Goal: Task Accomplishment & Management: Manage account settings

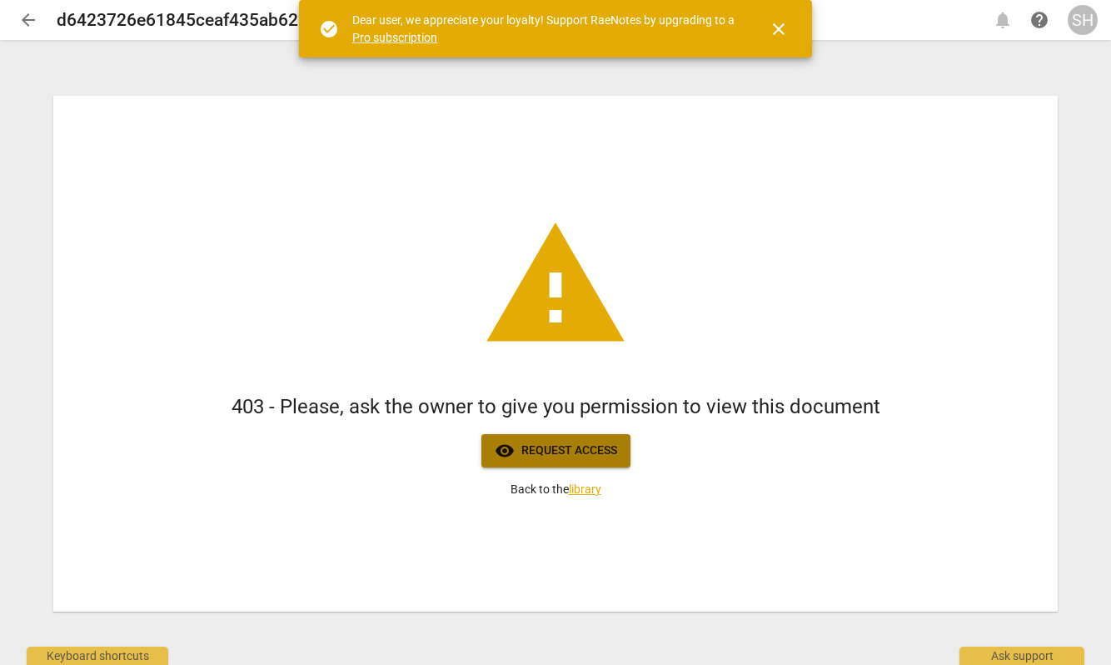
click at [611, 449] on span "visibility Request access" at bounding box center [556, 451] width 122 height 20
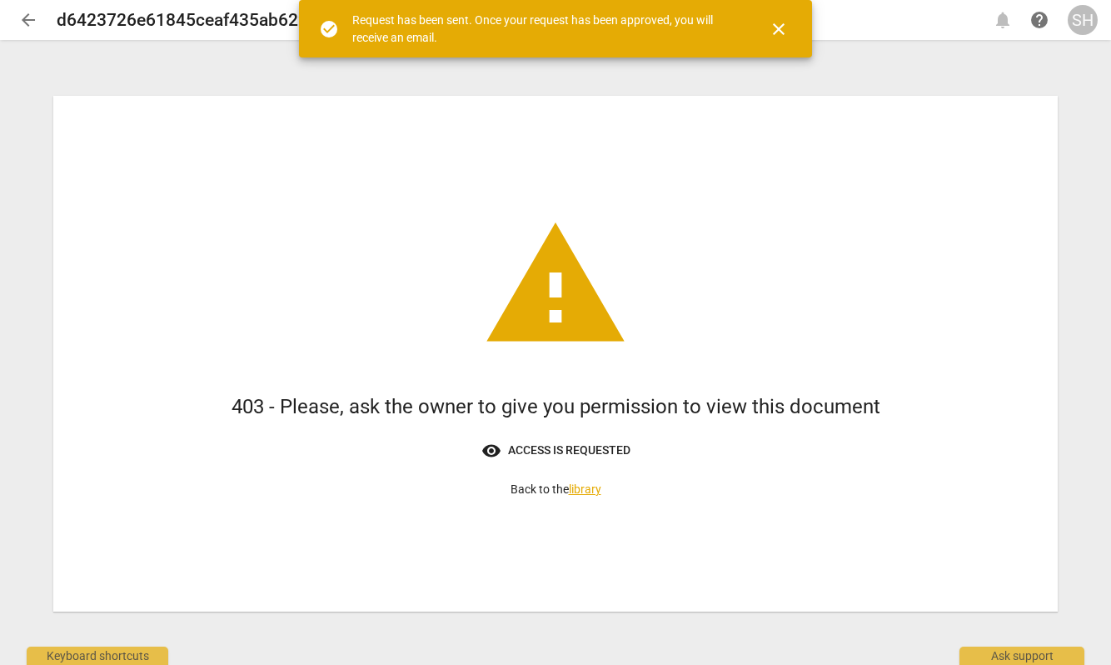
click at [776, 30] on span "close" at bounding box center [779, 29] width 20 height 20
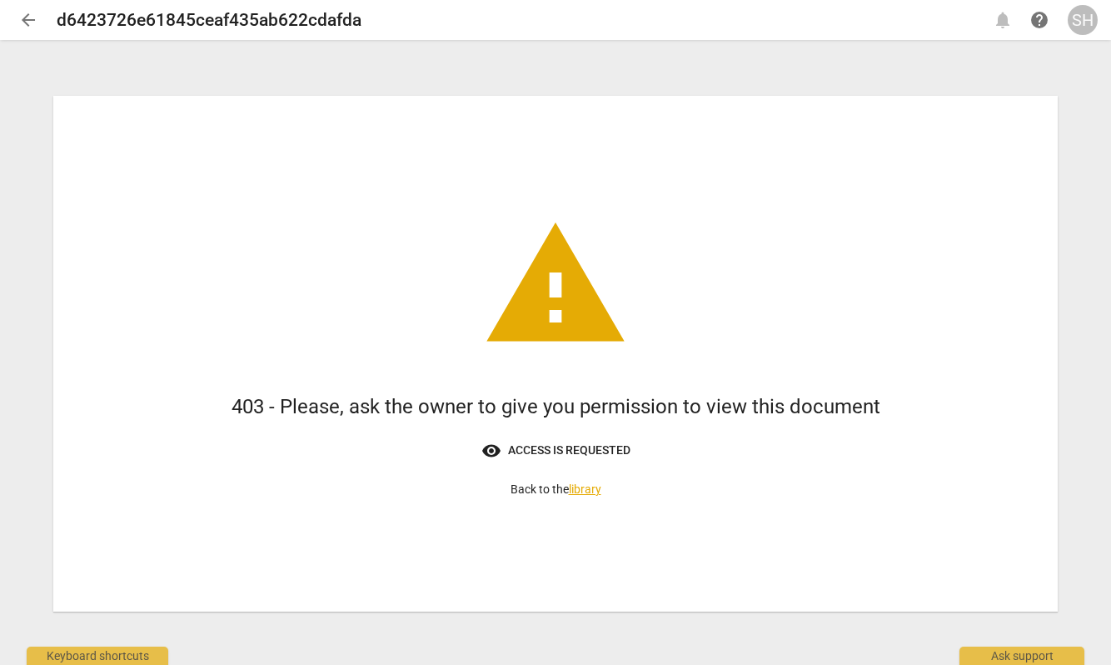
click at [581, 487] on link "library" at bounding box center [585, 488] width 32 height 13
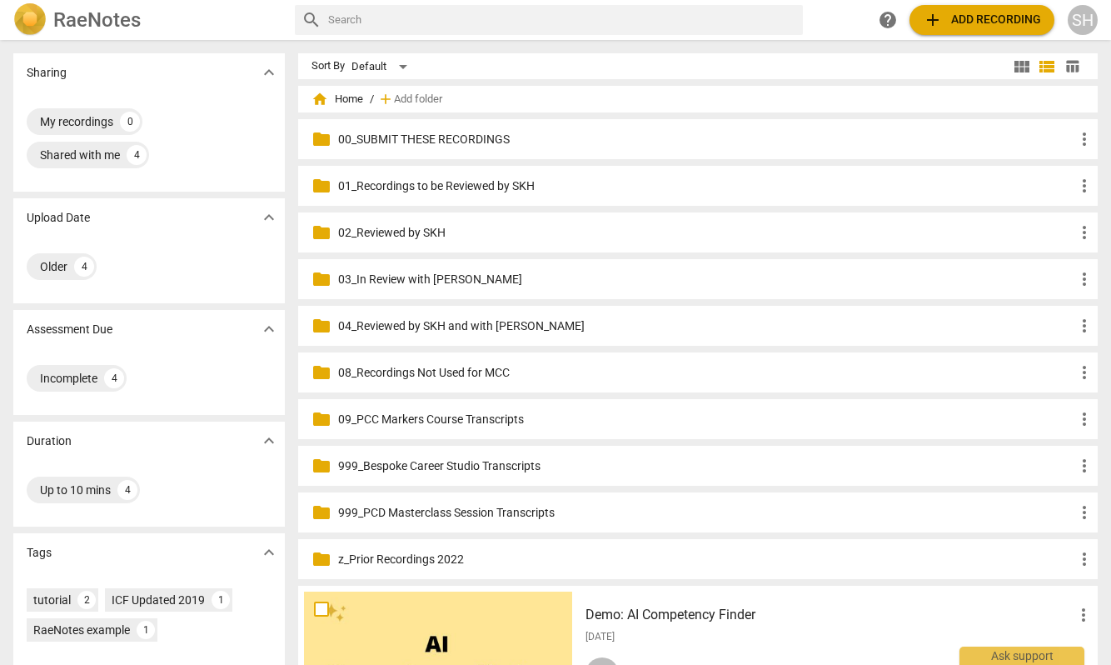
click at [449, 187] on p "01_Recordings to be Reviewed by SKH" at bounding box center [706, 185] width 737 height 17
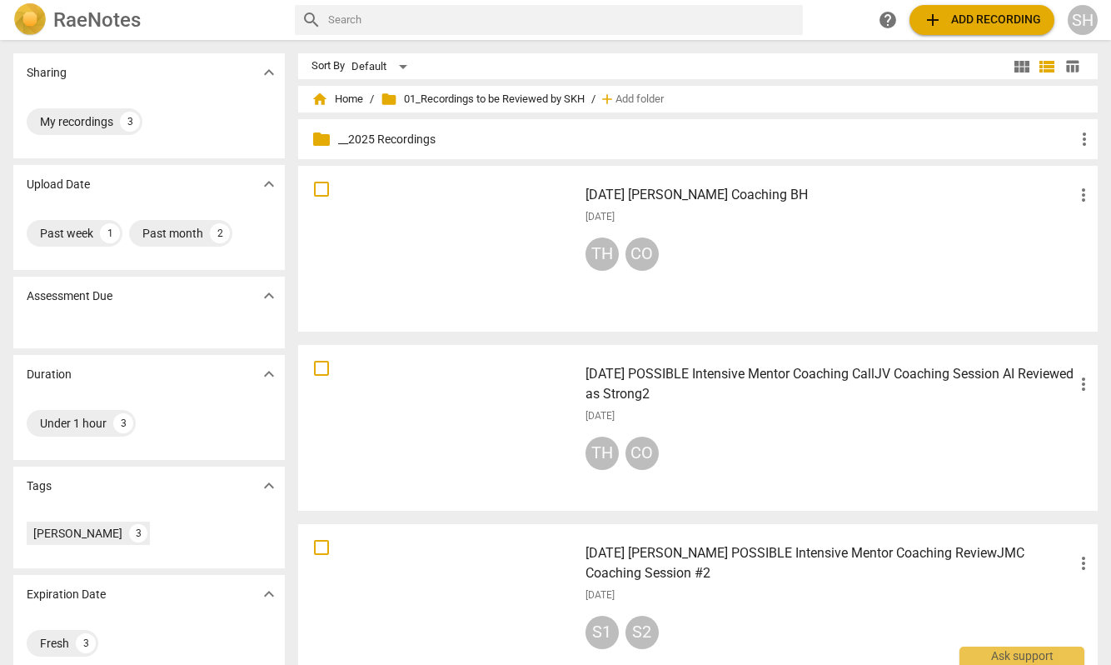
click at [1074, 189] on span "more_vert" at bounding box center [1084, 195] width 20 height 20
click at [1053, 192] on li "Move" at bounding box center [1065, 195] width 63 height 40
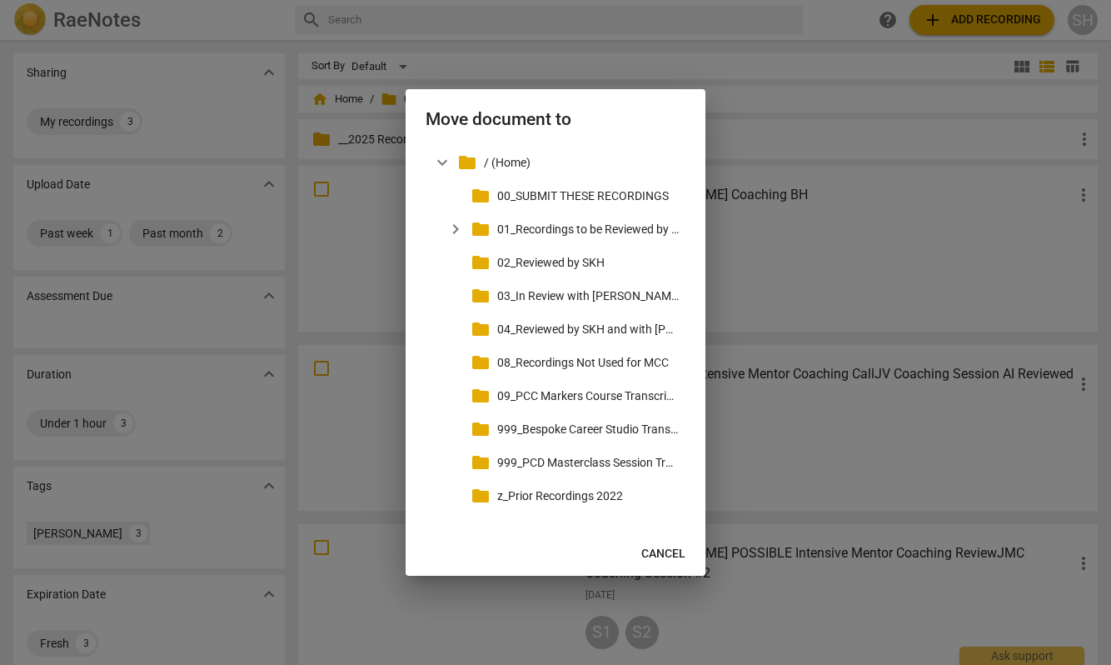
click at [830, 187] on div at bounding box center [555, 332] width 1111 height 665
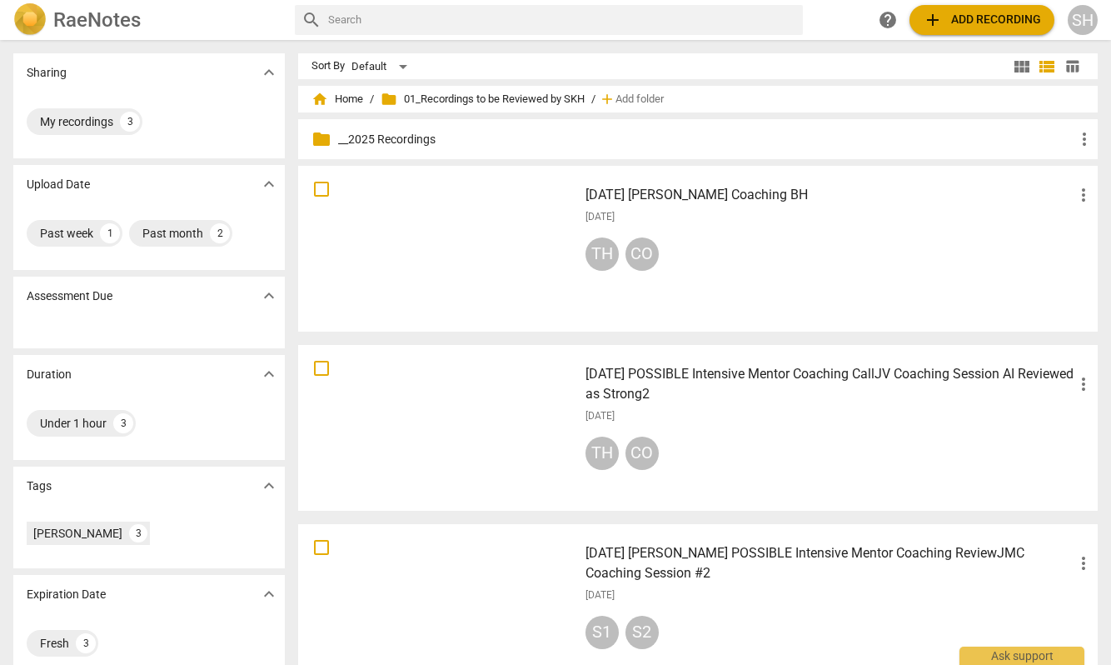
click at [780, 192] on h3 "[DATE] [PERSON_NAME] Coaching BH" at bounding box center [830, 195] width 489 height 20
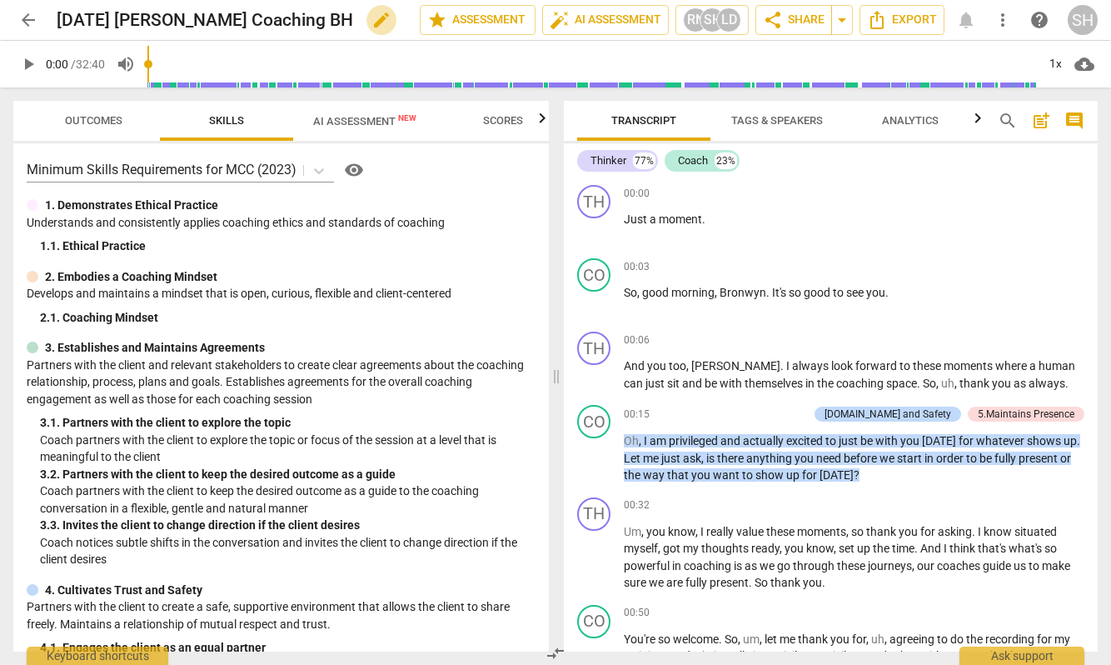
click at [371, 20] on span "edit" at bounding box center [381, 20] width 20 height 20
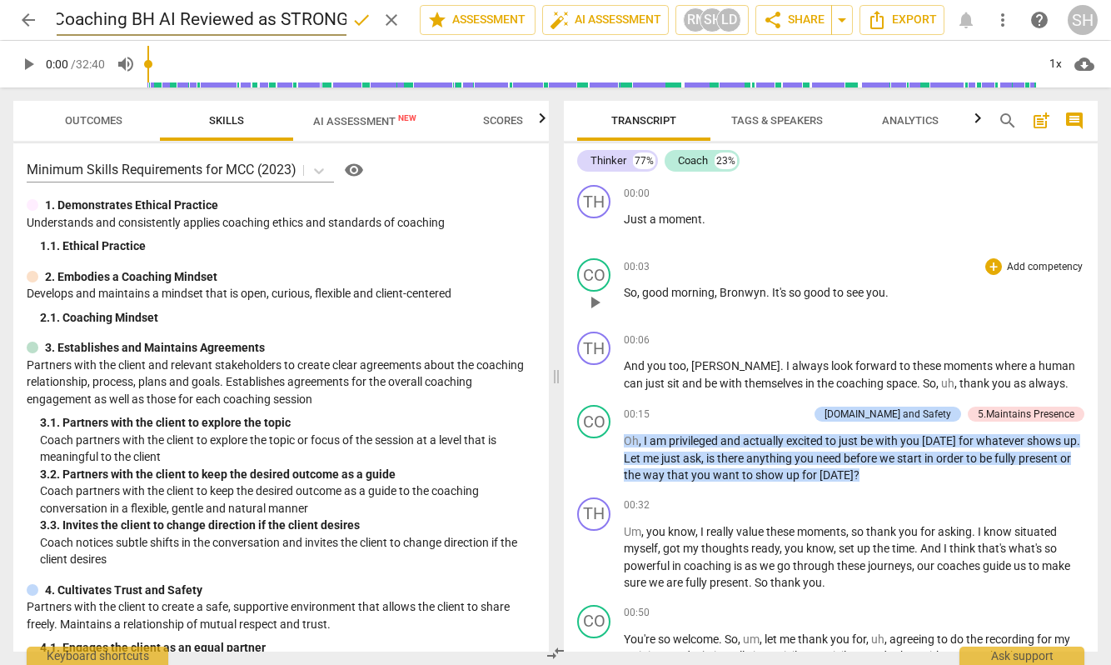
type input "[DATE] [PERSON_NAME] Coaching BH AI Reviewed as STRONG"
click at [752, 254] on div "CO play_arrow pause 00:03 + Add competency keyboard_arrow_right So , good morni…" at bounding box center [831, 288] width 534 height 73
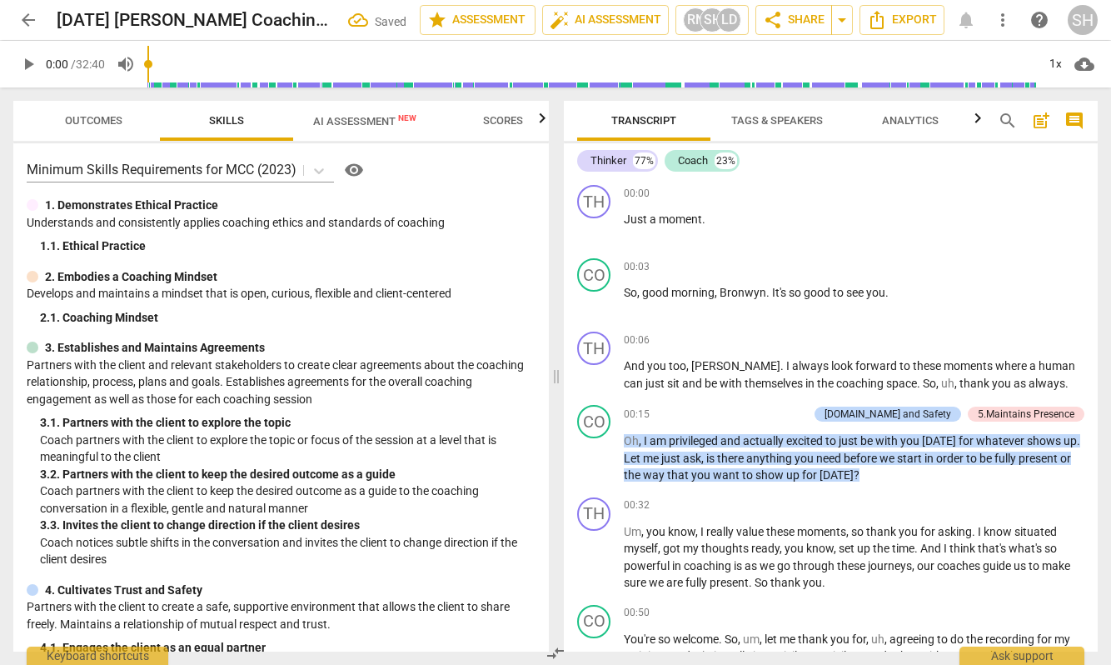
click at [32, 21] on span "arrow_back" at bounding box center [28, 20] width 20 height 20
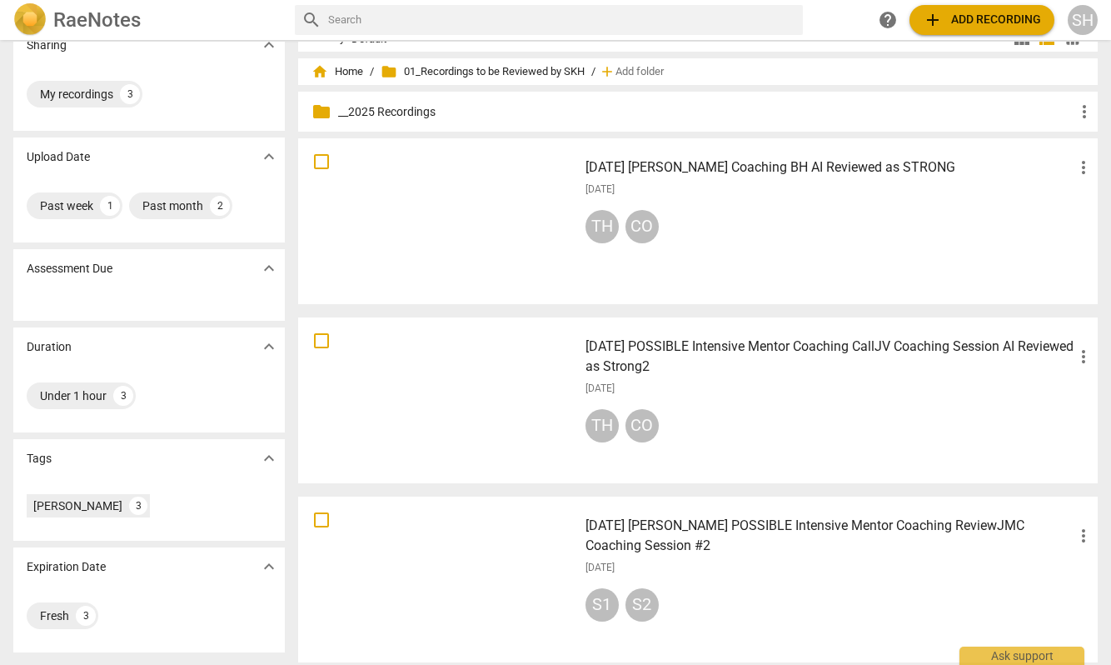
scroll to position [38, 0]
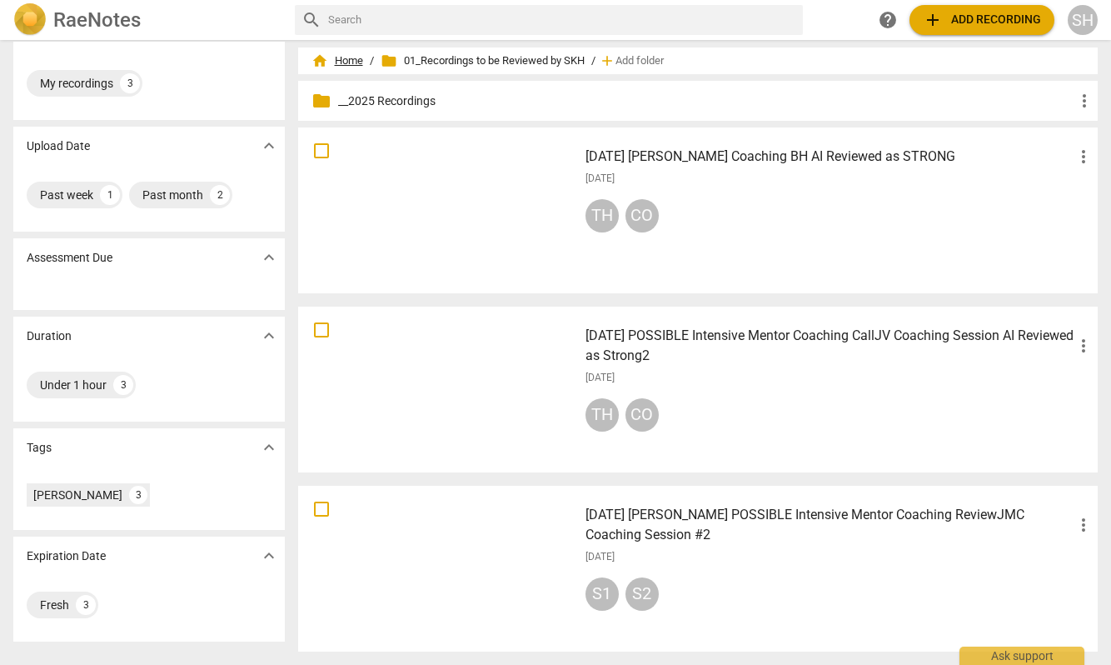
click at [347, 58] on span "home Home" at bounding box center [338, 60] width 52 height 17
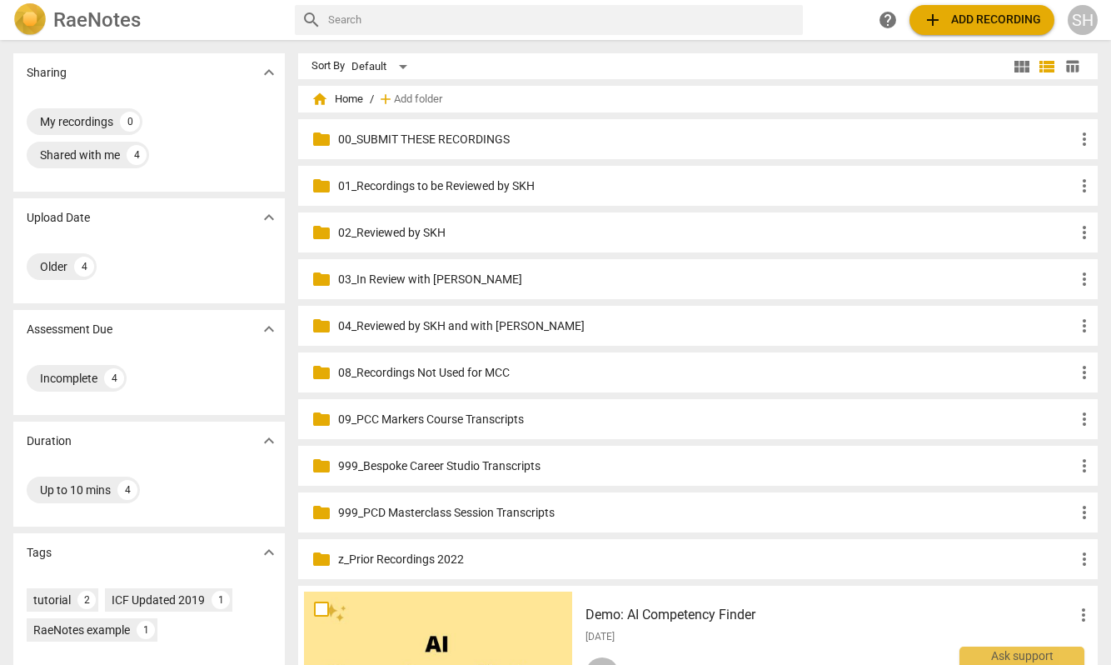
click at [462, 324] on p "04_Reviewed by SKH and with [PERSON_NAME]" at bounding box center [706, 325] width 737 height 17
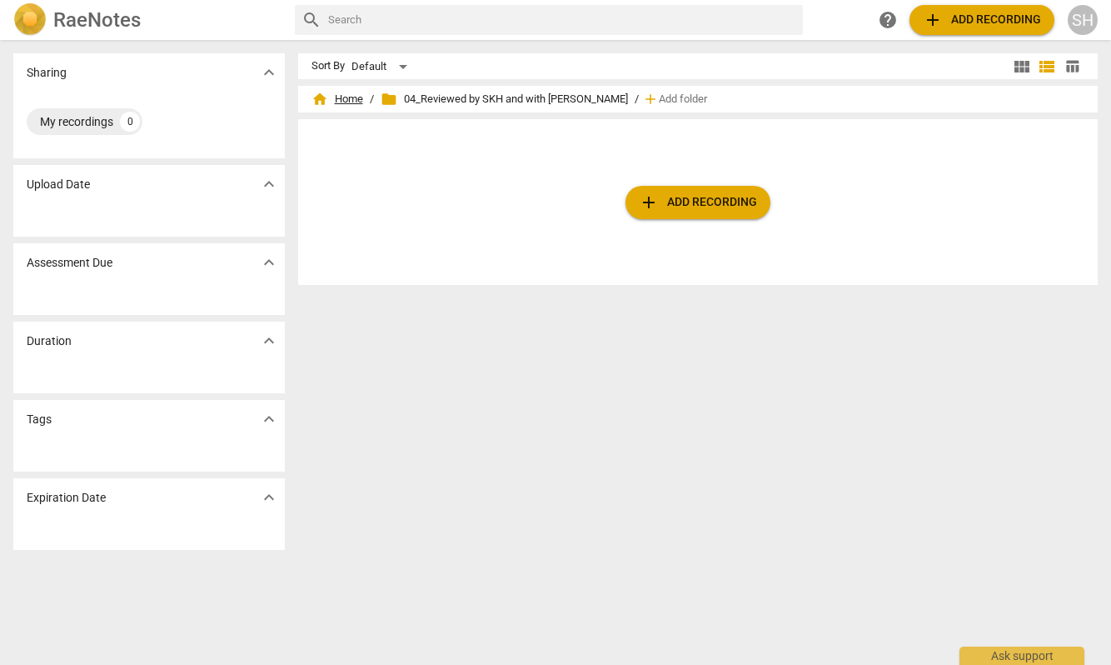
click at [347, 102] on span "home Home" at bounding box center [338, 99] width 52 height 17
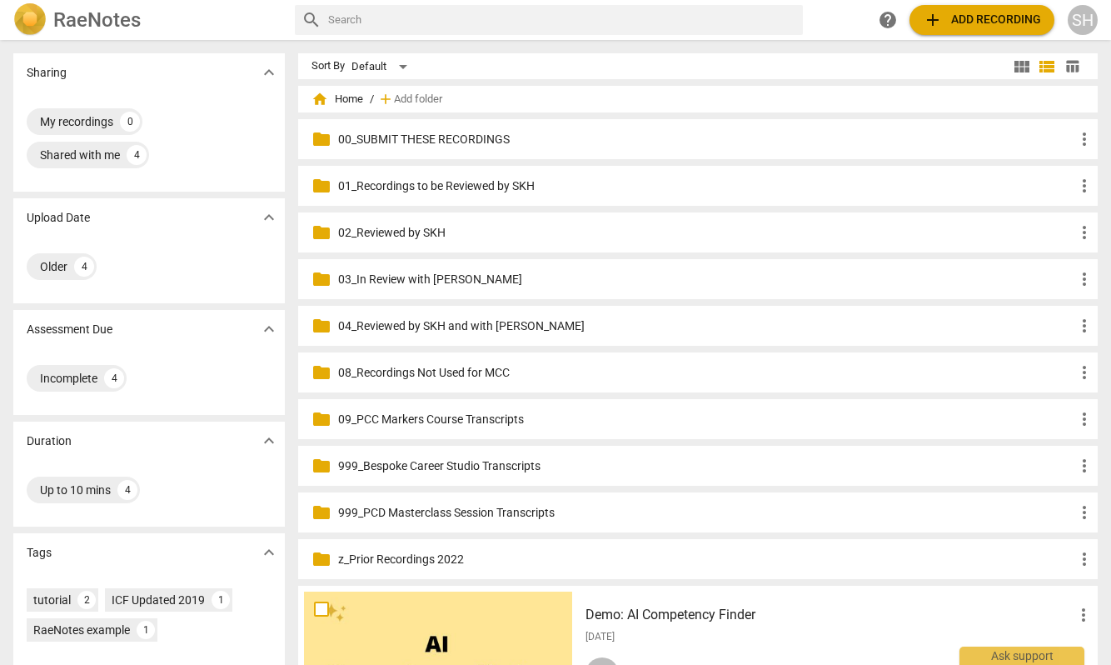
click at [414, 132] on p "00_SUBMIT THESE RECORDINGS" at bounding box center [706, 139] width 737 height 17
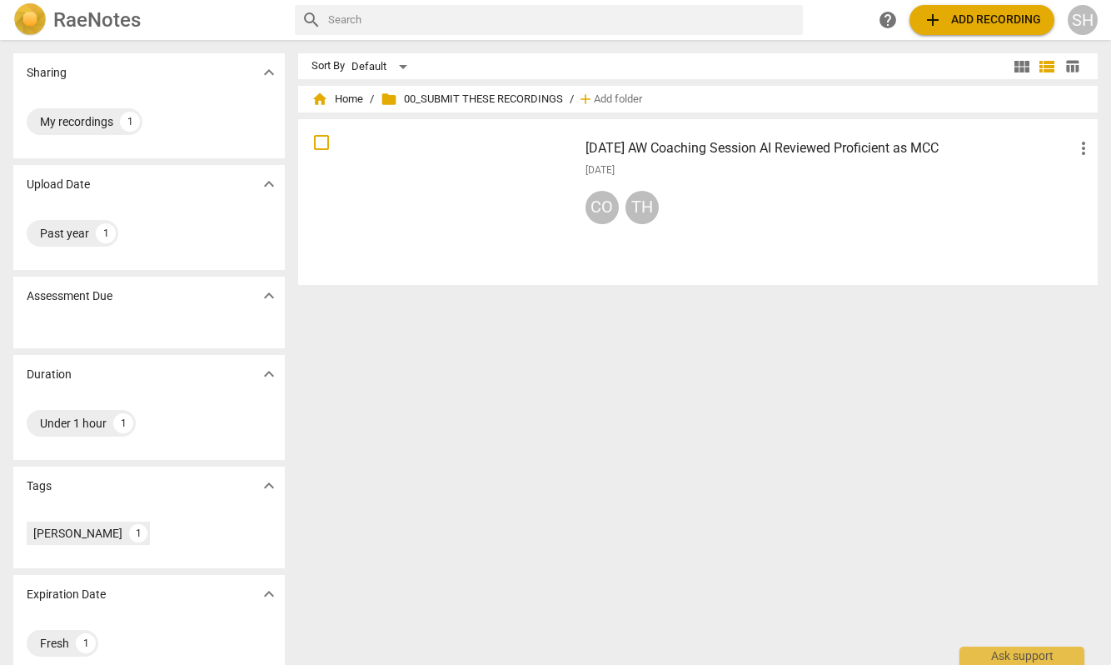
click at [679, 149] on h3 "[DATE] AW Coaching Session AI Reviewed Proficient as MCC" at bounding box center [830, 148] width 489 height 20
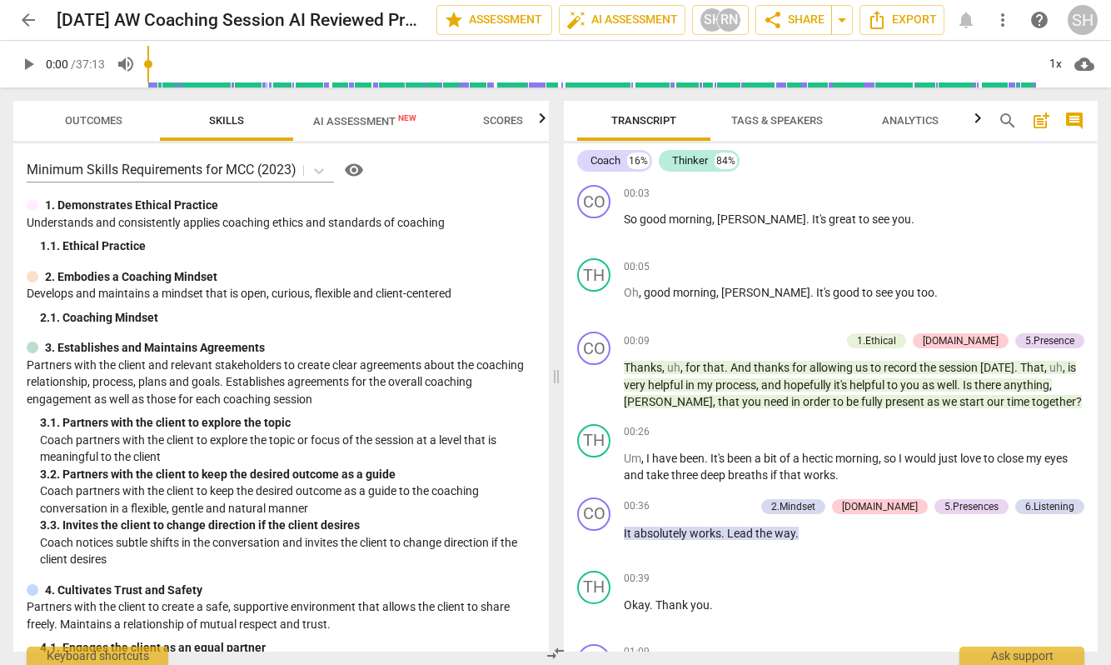
click at [1074, 118] on span "comment" at bounding box center [1074, 121] width 20 height 20
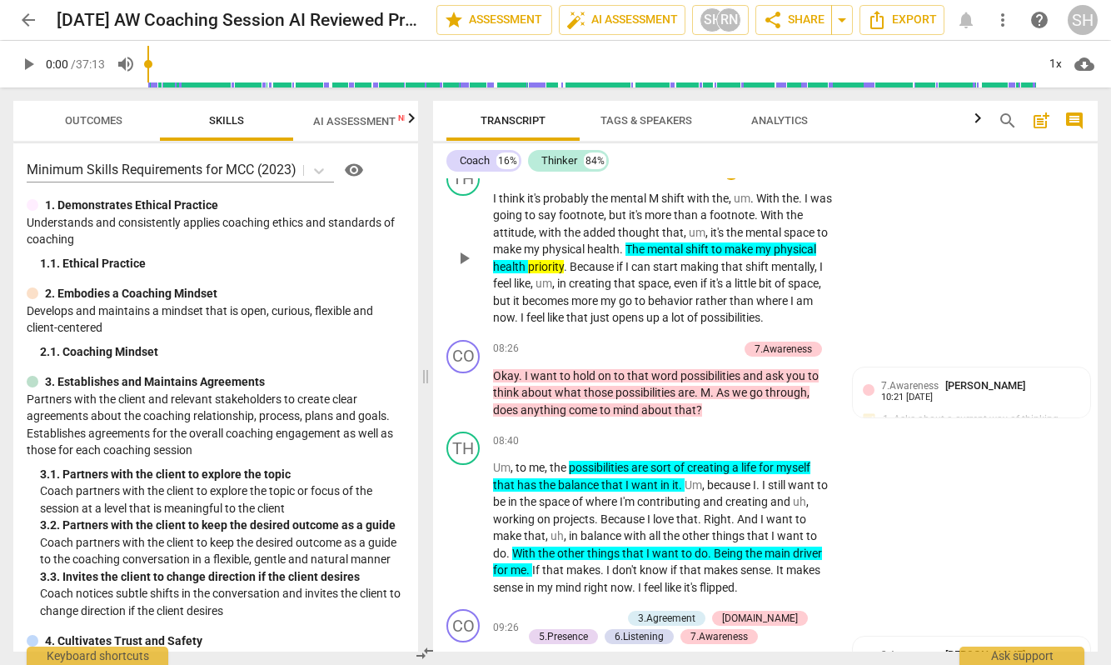
scroll to position [2358, 0]
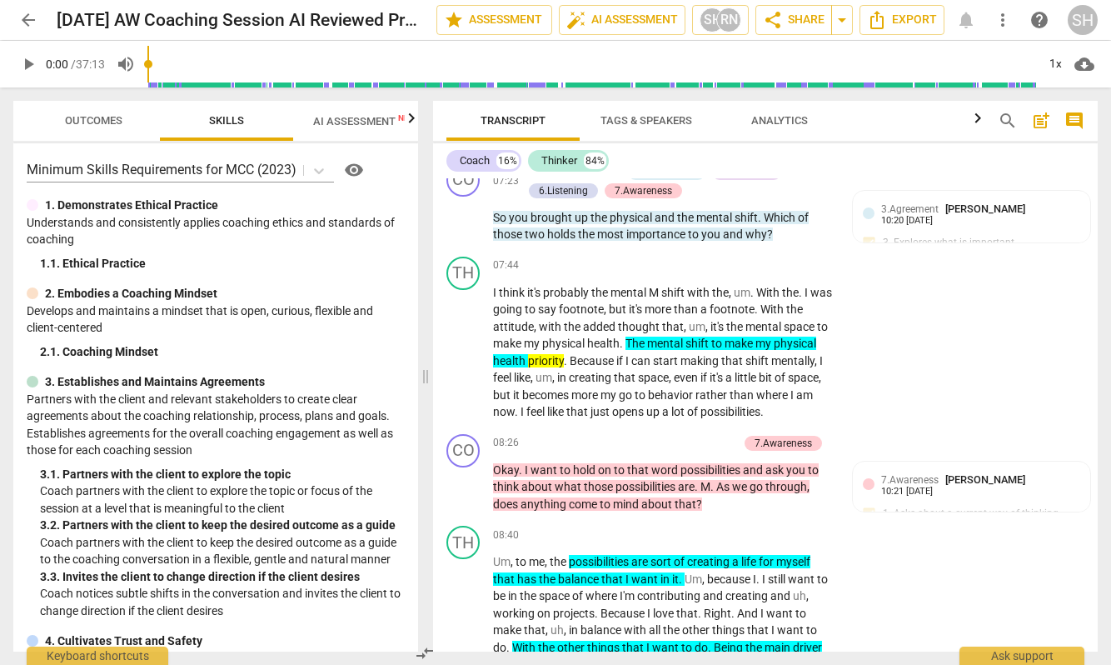
click at [30, 20] on span "arrow_back" at bounding box center [28, 20] width 20 height 20
